Goal: Information Seeking & Learning: Learn about a topic

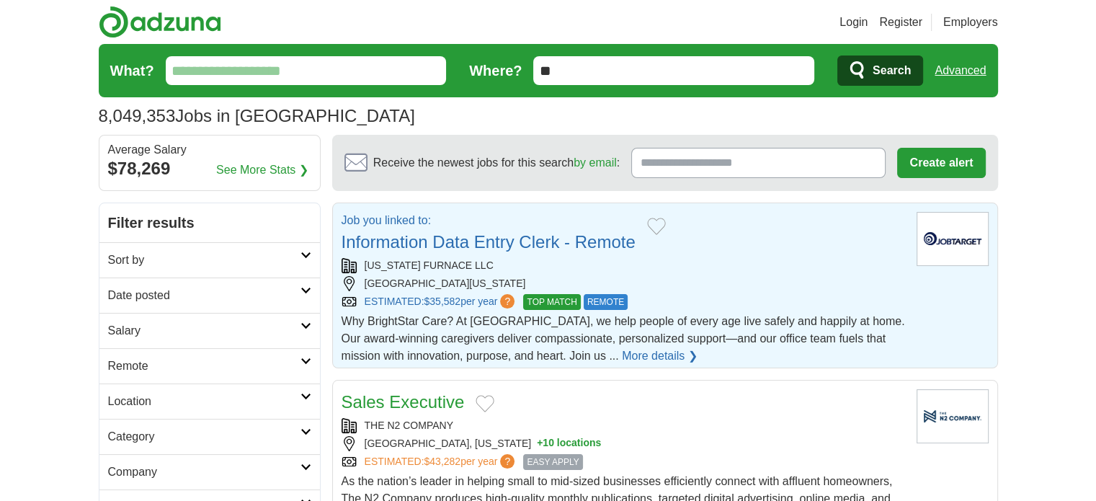
click at [449, 238] on link "Information Data Entry Clerk - Remote" at bounding box center [488, 241] width 294 height 19
